Goal: Task Accomplishment & Management: Manage account settings

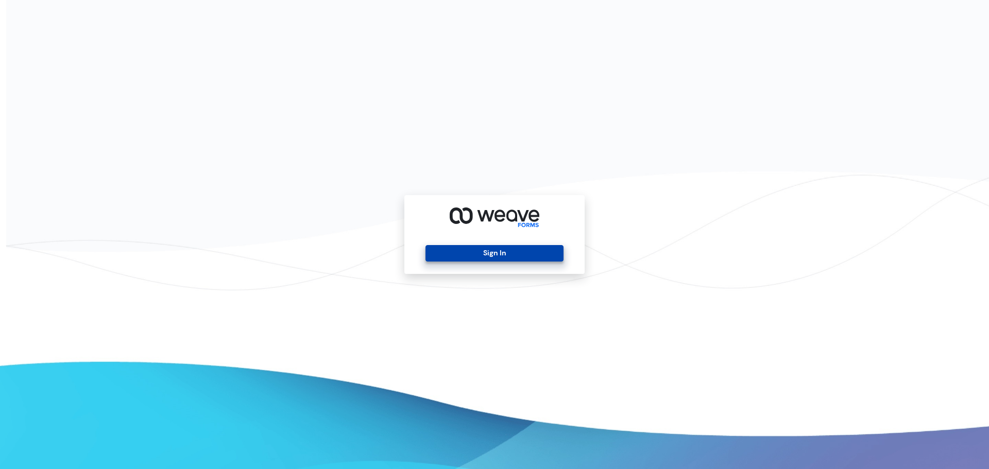
click at [449, 253] on button "Sign In" at bounding box center [493, 253] width 137 height 16
